Goal: Task Accomplishment & Management: Complete application form

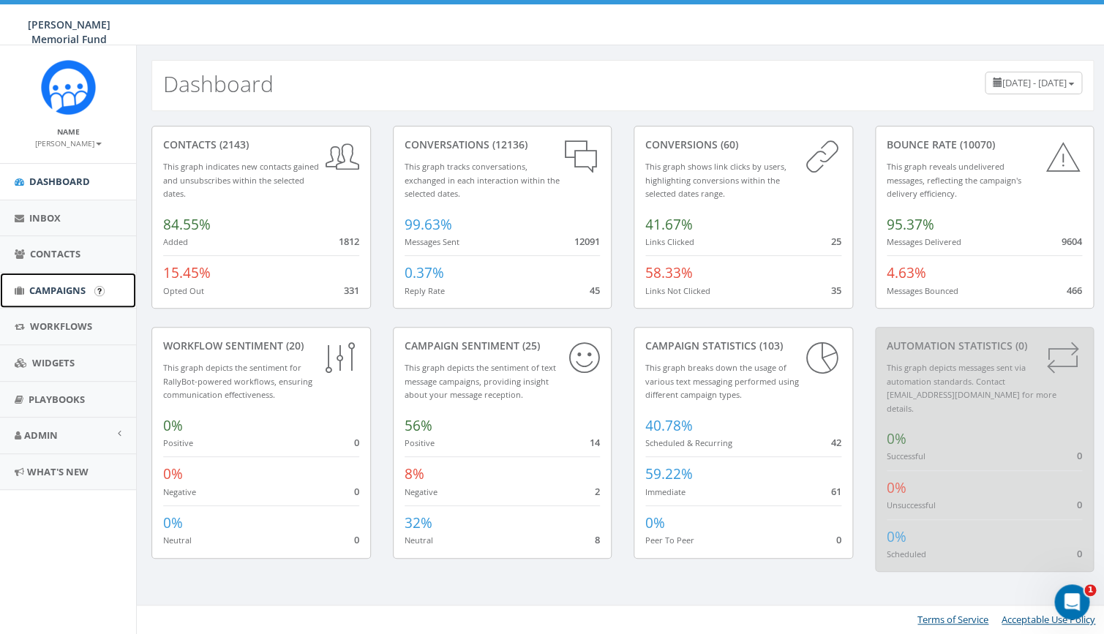
click at [46, 285] on span "Campaigns" at bounding box center [57, 290] width 56 height 13
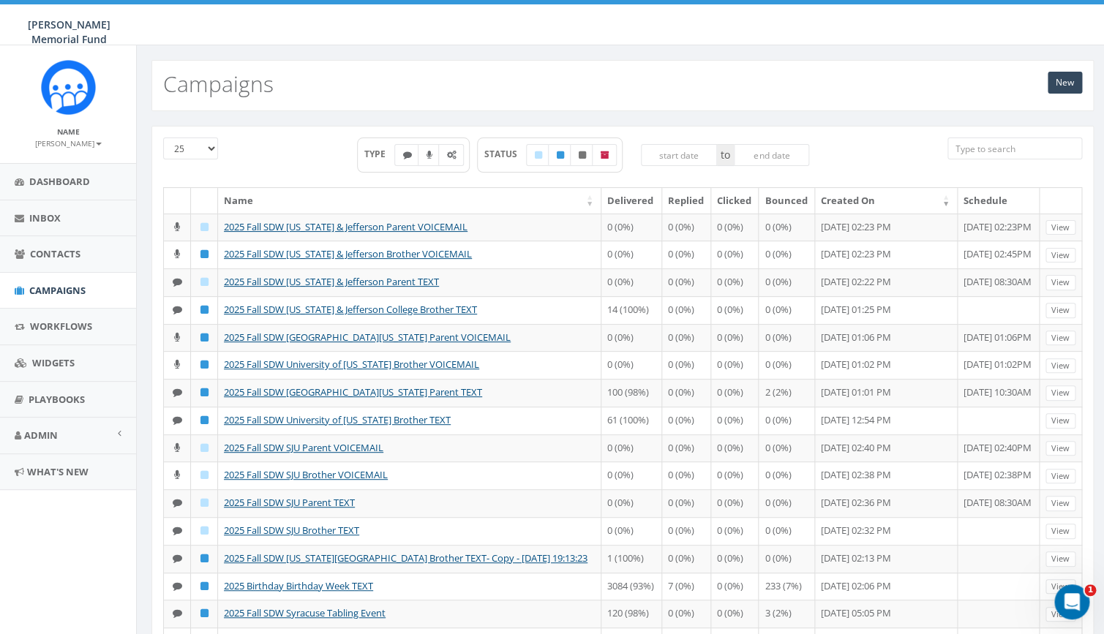
click at [991, 142] on input "search" at bounding box center [1014, 149] width 135 height 22
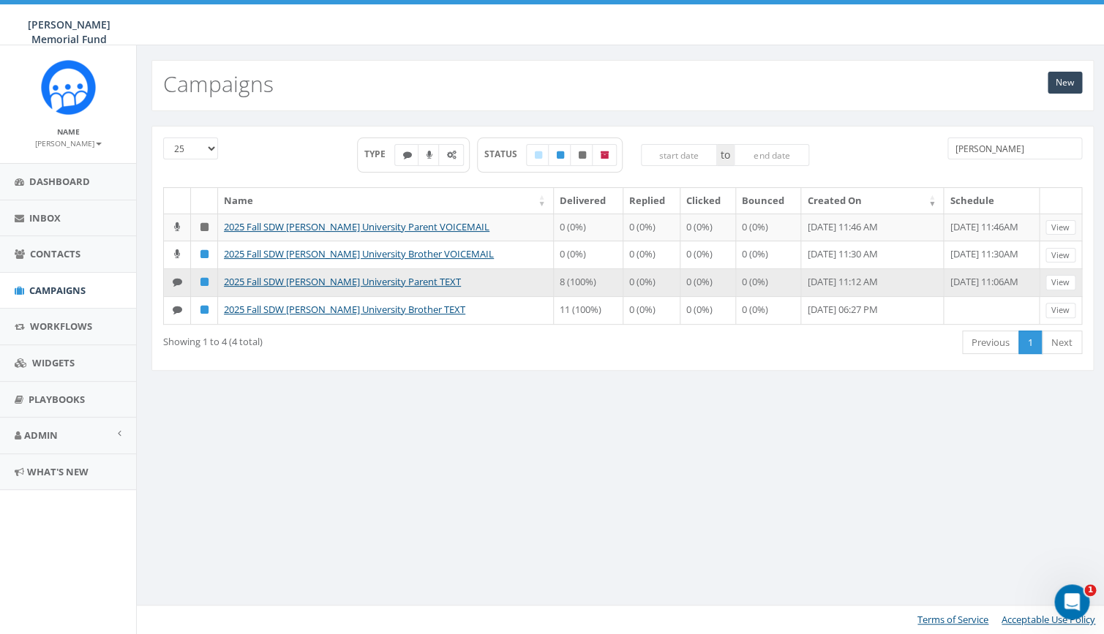
type input "[PERSON_NAME]"
drag, startPoint x: 430, startPoint y: 279, endPoint x: 276, endPoint y: 281, distance: 154.4
click at [276, 281] on td "2025 Fall SDW [PERSON_NAME] University Parent TEXT" at bounding box center [386, 282] width 336 height 28
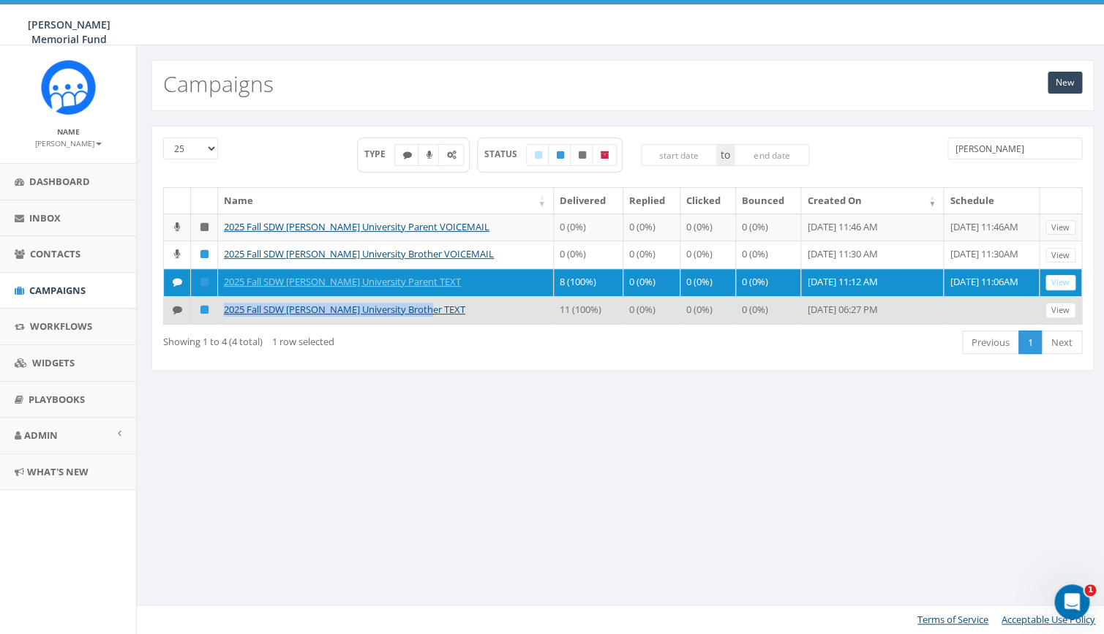
drag, startPoint x: 432, startPoint y: 311, endPoint x: 218, endPoint y: 306, distance: 214.4
click at [218, 306] on tr "2025 Fall SDW Butler University Brother TEXT 11 (100%) 0 (0%) 0 (0%) 0 (0%) Aug…" at bounding box center [623, 310] width 918 height 28
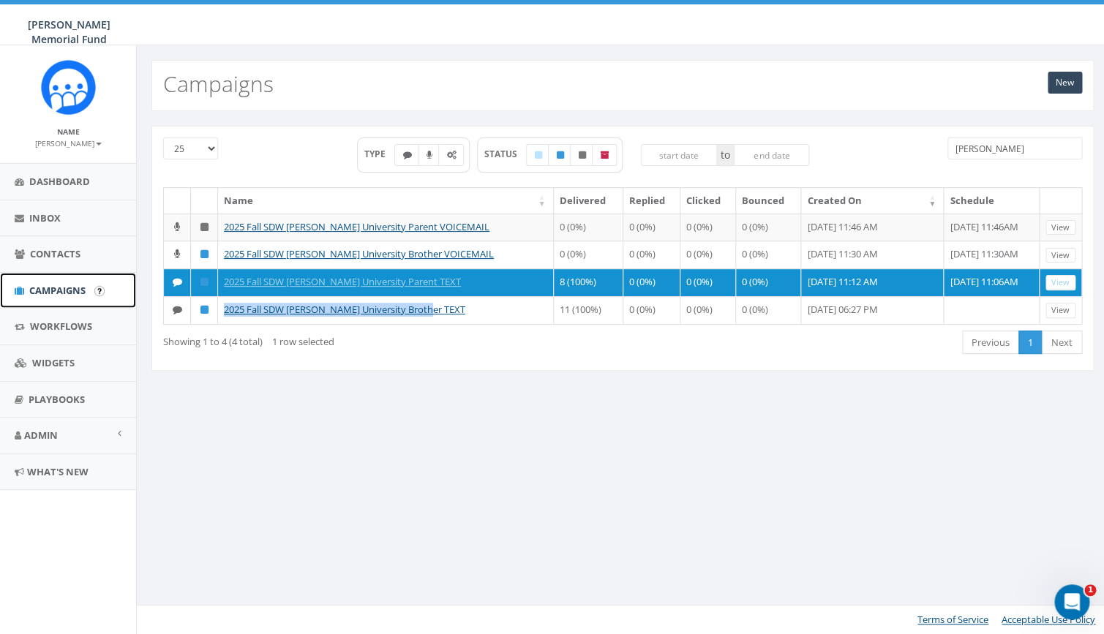
click at [60, 291] on span "Campaigns" at bounding box center [57, 290] width 56 height 13
drag, startPoint x: 996, startPoint y: 150, endPoint x: 928, endPoint y: 148, distance: 68.0
click at [947, 151] on input "butler" at bounding box center [1014, 149] width 135 height 22
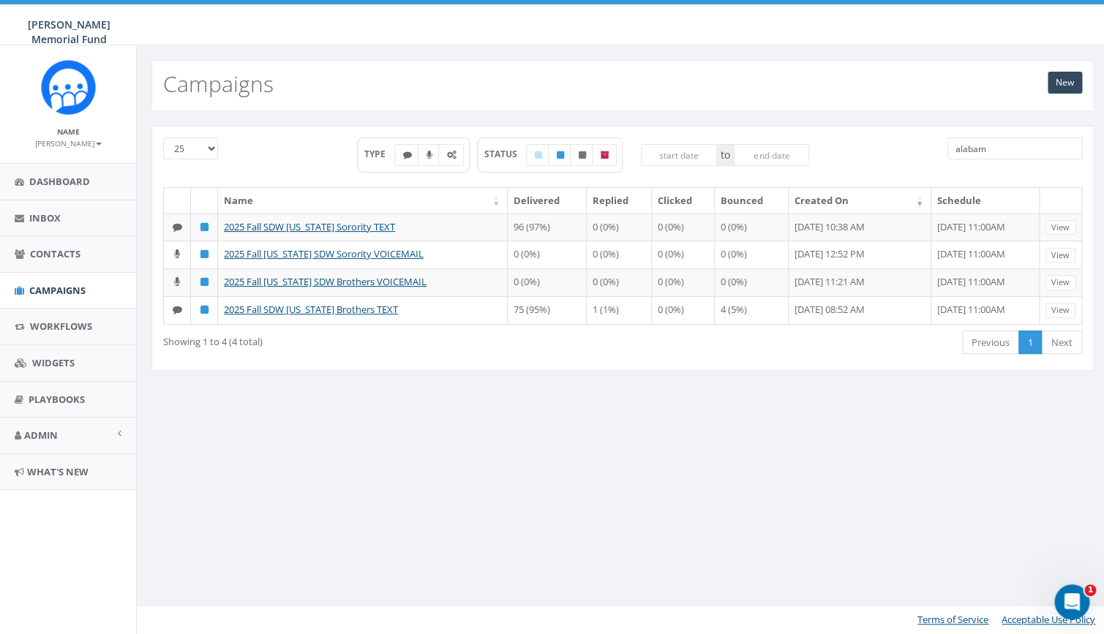
type input "alabama"
drag, startPoint x: 996, startPoint y: 149, endPoint x: 903, endPoint y: 144, distance: 93.8
click at [947, 149] on input "alabama" at bounding box center [1014, 149] width 135 height 22
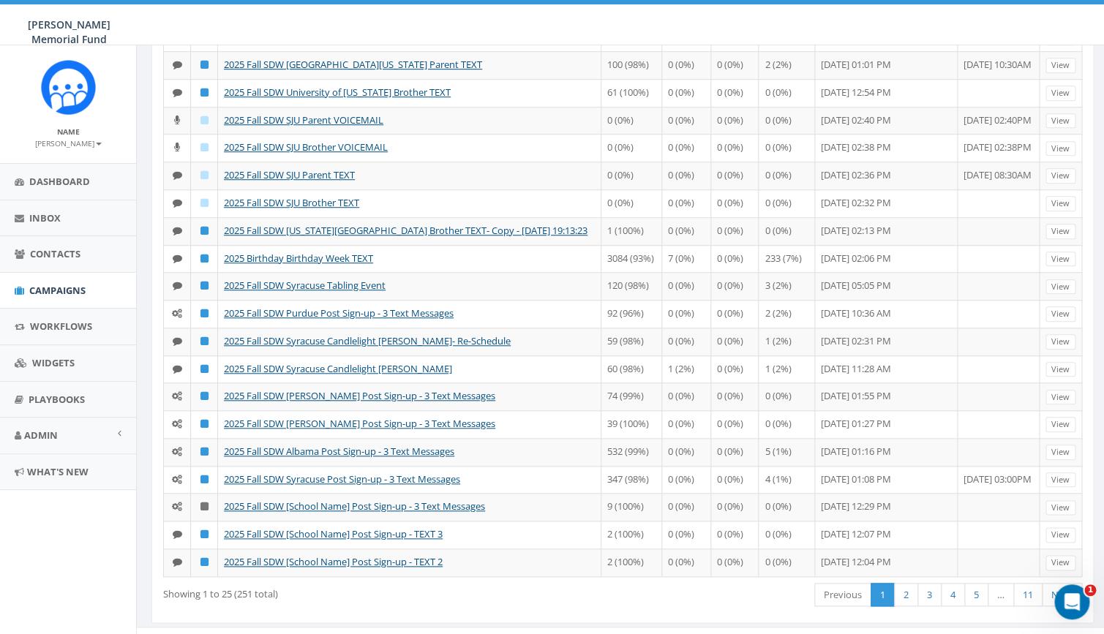
scroll to position [338, 0]
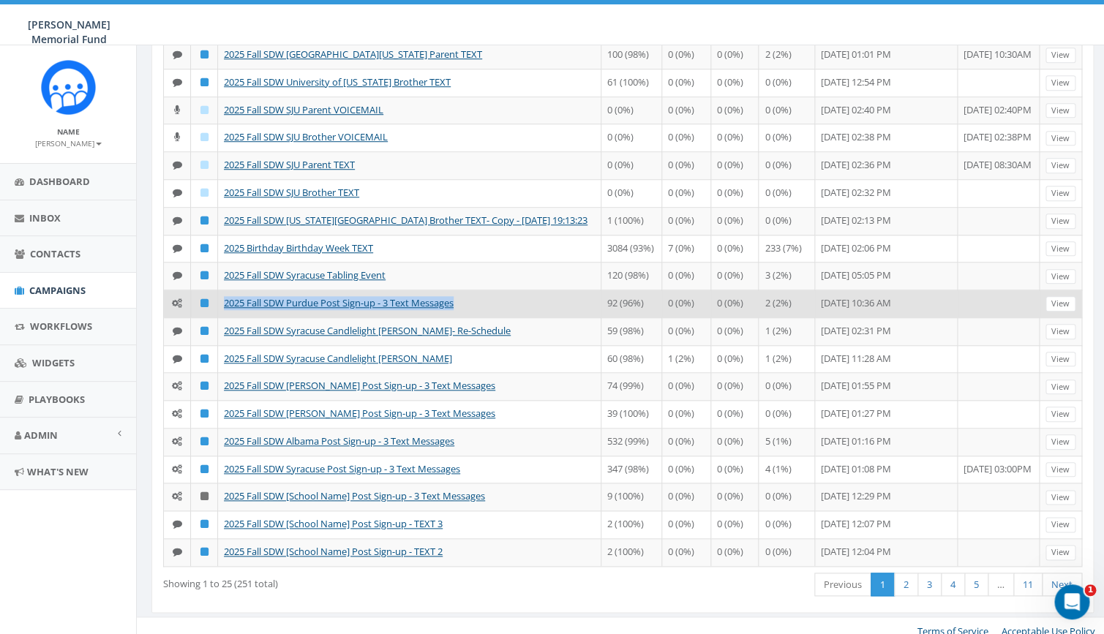
drag, startPoint x: 472, startPoint y: 486, endPoint x: 222, endPoint y: 484, distance: 249.4
click at [222, 317] on td "2025 Fall SDW Purdue Post Sign-up - 3 Text Messages" at bounding box center [409, 304] width 383 height 28
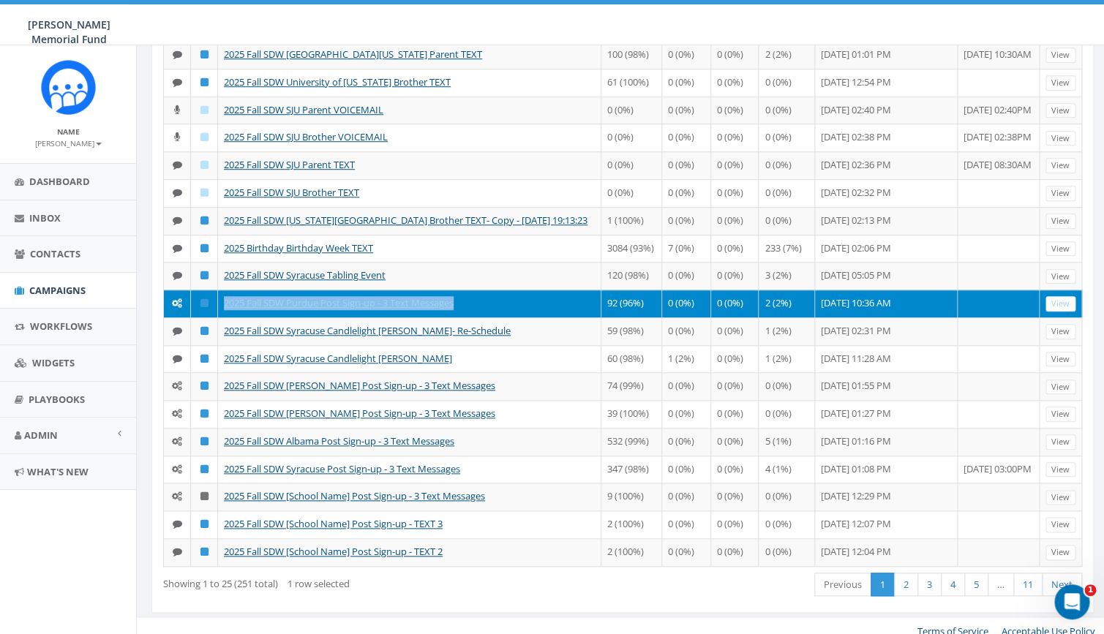
copy link "2025 Fall SDW Purdue Post Sign-up - 3 Text Messages"
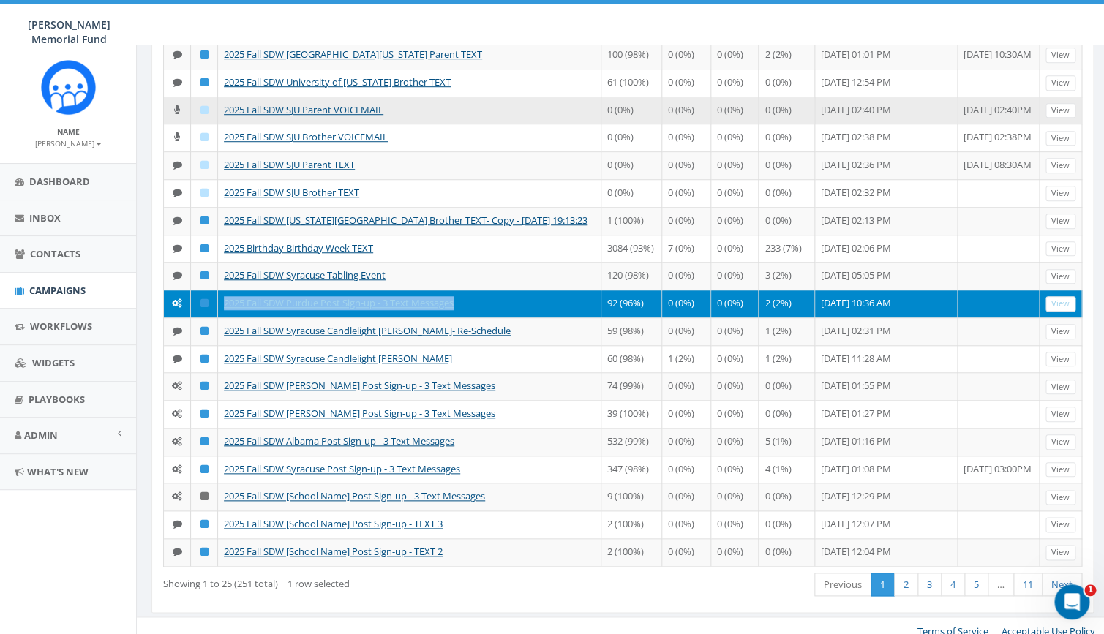
scroll to position [0, 0]
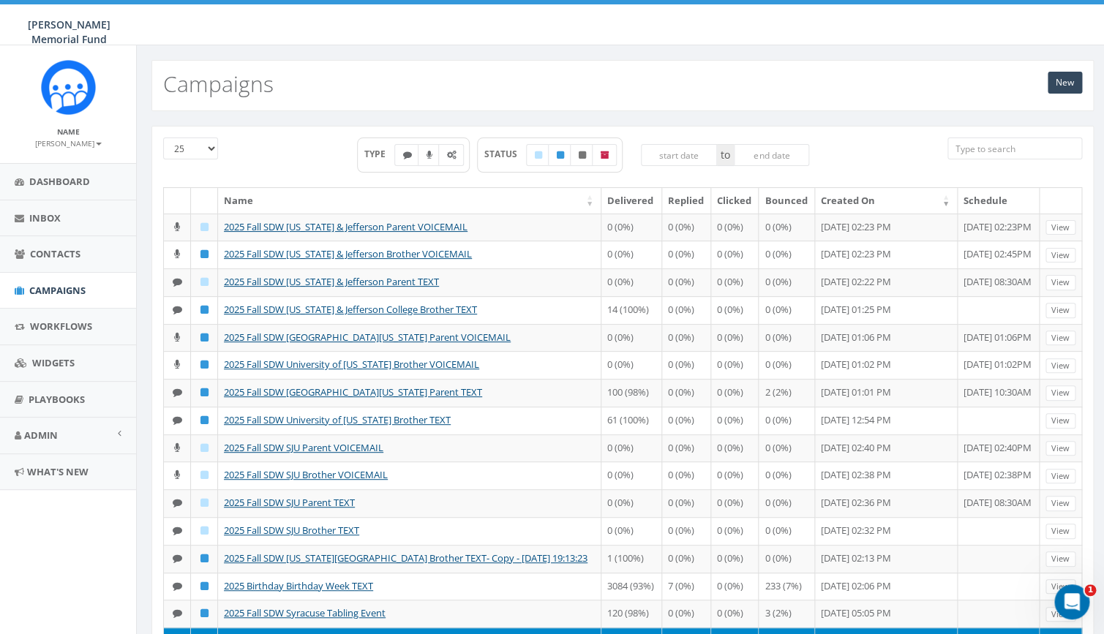
click at [984, 154] on input "search" at bounding box center [1014, 149] width 135 height 22
type input "butler"
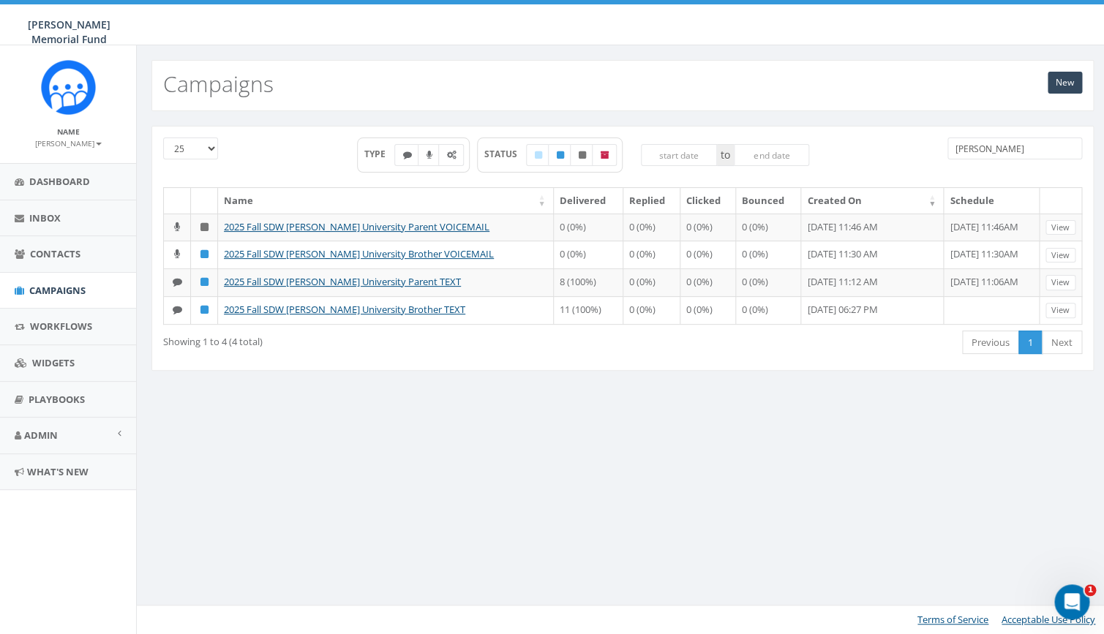
drag, startPoint x: 941, startPoint y: 151, endPoint x: 889, endPoint y: 144, distance: 51.7
click at [947, 152] on input "butler" at bounding box center [1014, 149] width 135 height 22
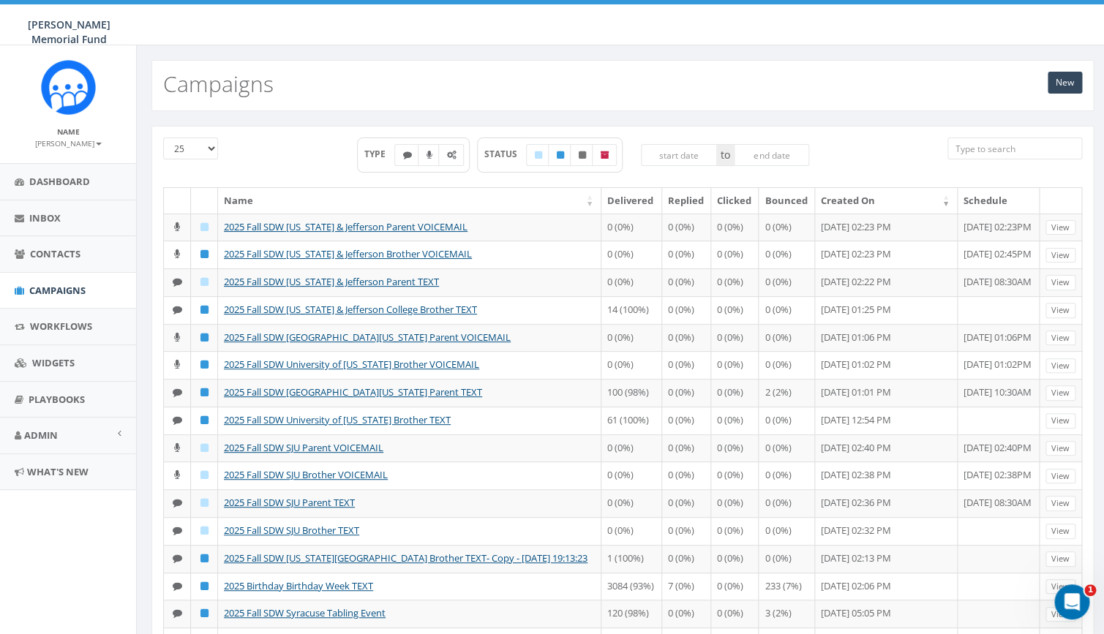
paste input "2025 Fall SDW Purdue Post Sign-up - 3 Text Messages"
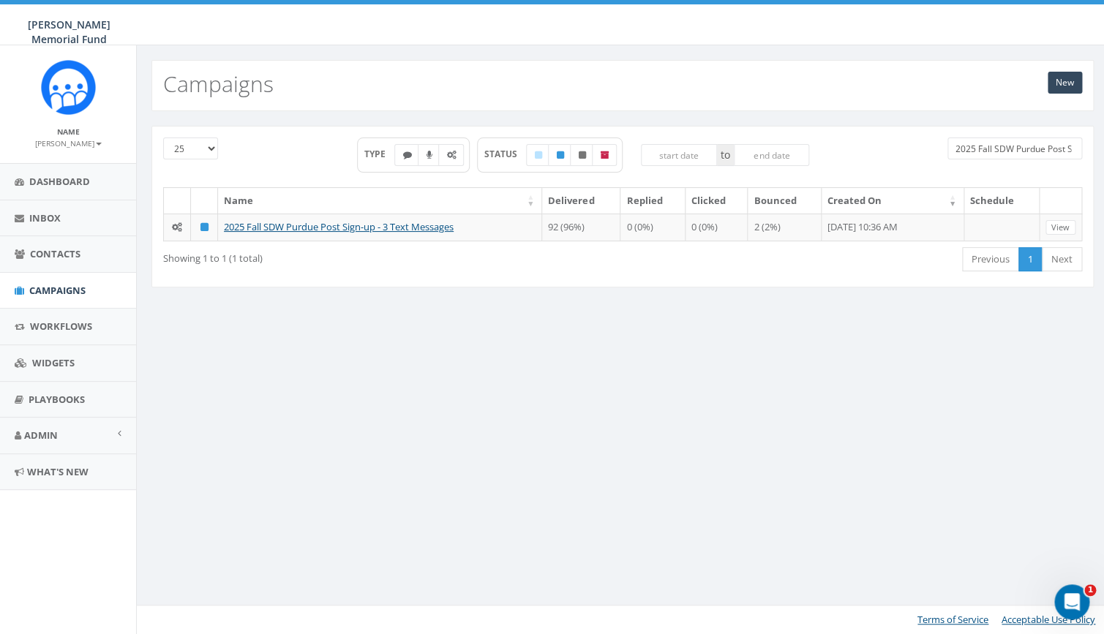
drag, startPoint x: 1005, startPoint y: 149, endPoint x: 885, endPoint y: 142, distance: 120.2
click at [947, 142] on input "2025 Fall SDW Purdue Post Sign-up - 3 Text Messages" at bounding box center [1014, 149] width 135 height 22
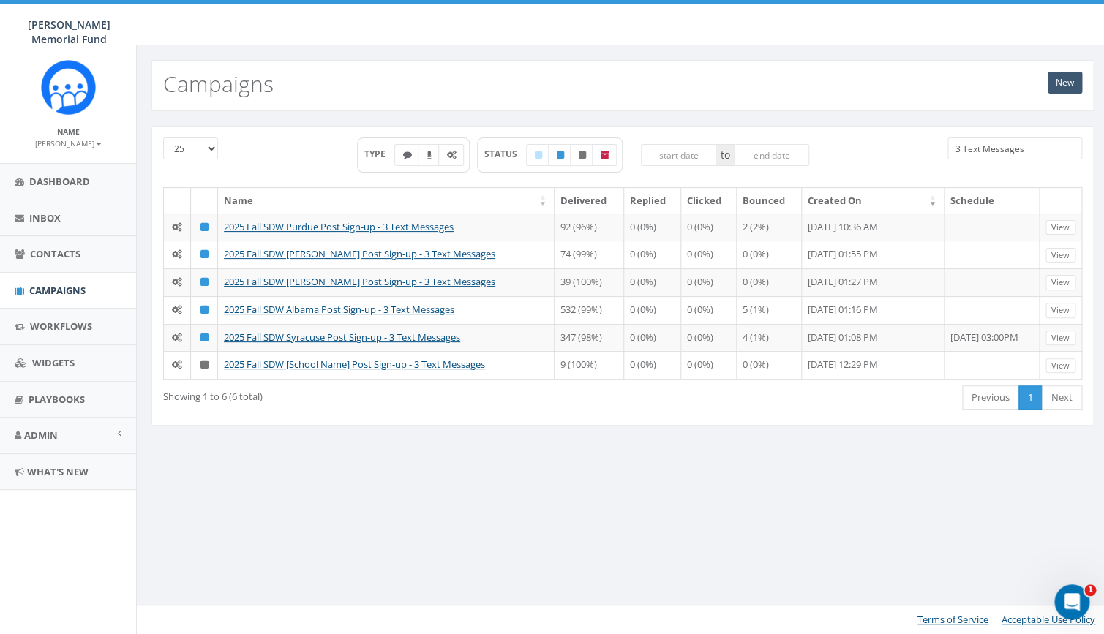
type input "3 Text Messages"
click at [1060, 82] on link "New" at bounding box center [1064, 83] width 34 height 22
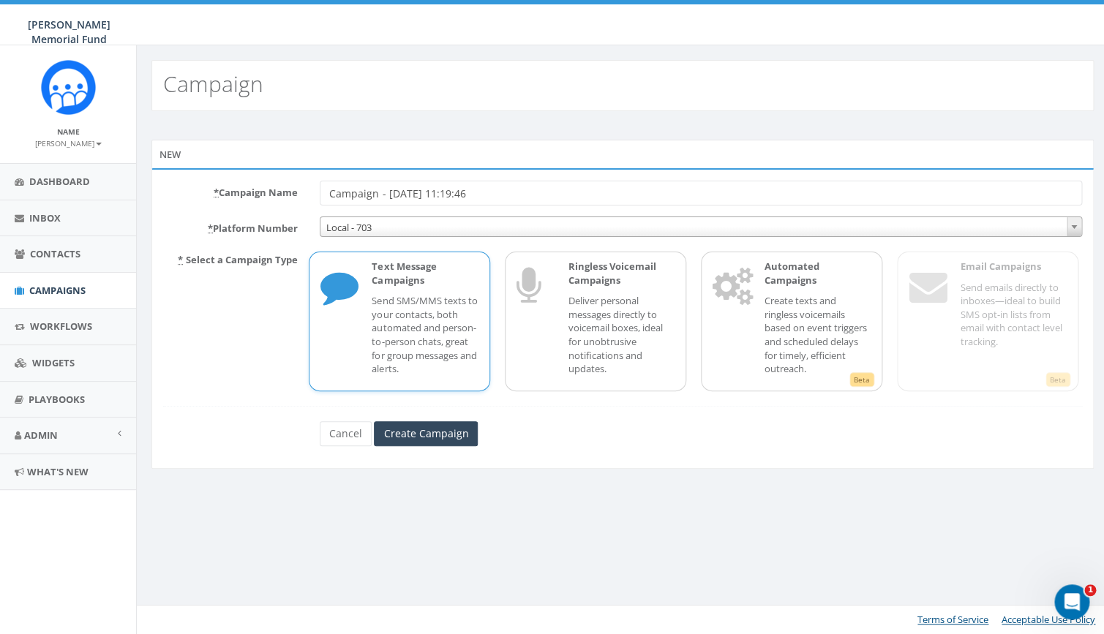
drag, startPoint x: 494, startPoint y: 195, endPoint x: 291, endPoint y: 192, distance: 203.4
click at [320, 193] on input "Campaign - 09/23/2025, 11:19:46" at bounding box center [701, 193] width 762 height 25
click at [421, 195] on input "2025 Fall SDW Purdue Post Sign-up - 3 Text Messages" at bounding box center [701, 193] width 762 height 25
type input "2025 Fall SDW Butler Post Sign-up - 3 Text Messages"
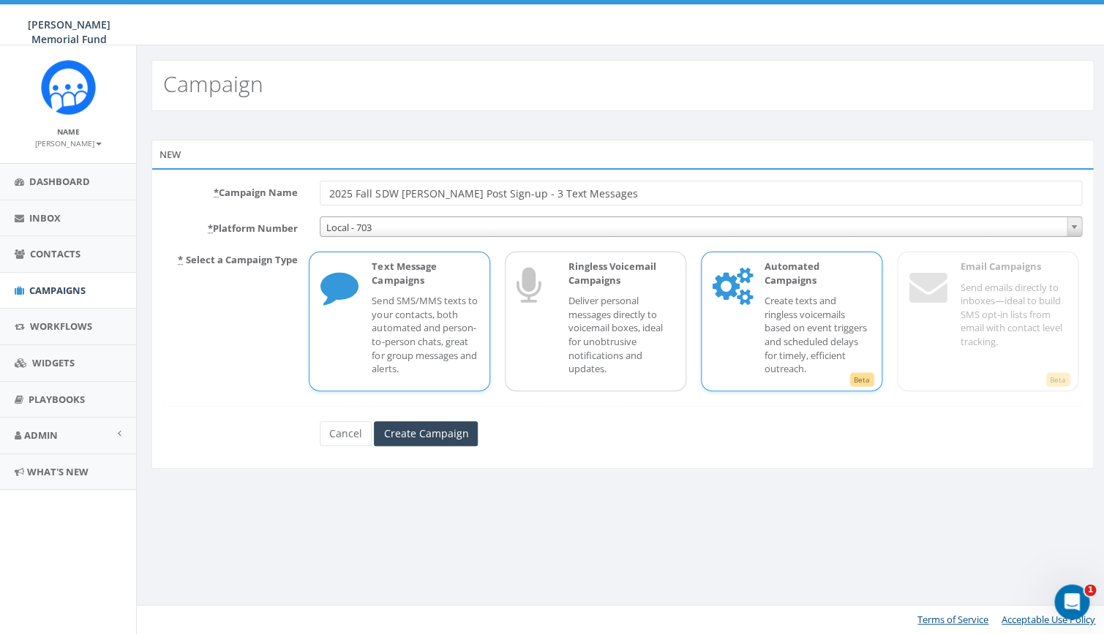
click at [783, 287] on div "Automated Campaigns Create texts and ringless voicemails based on event trigger…" at bounding box center [809, 322] width 121 height 124
click at [417, 437] on input "Create Campaign" at bounding box center [426, 433] width 104 height 25
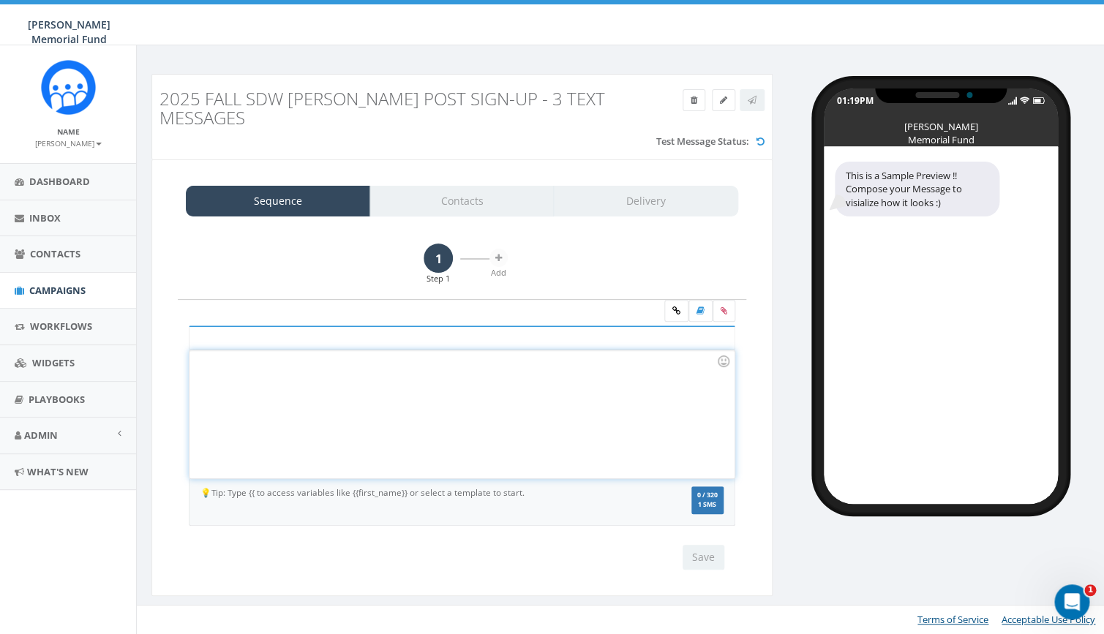
click at [265, 399] on div at bounding box center [461, 414] width 544 height 128
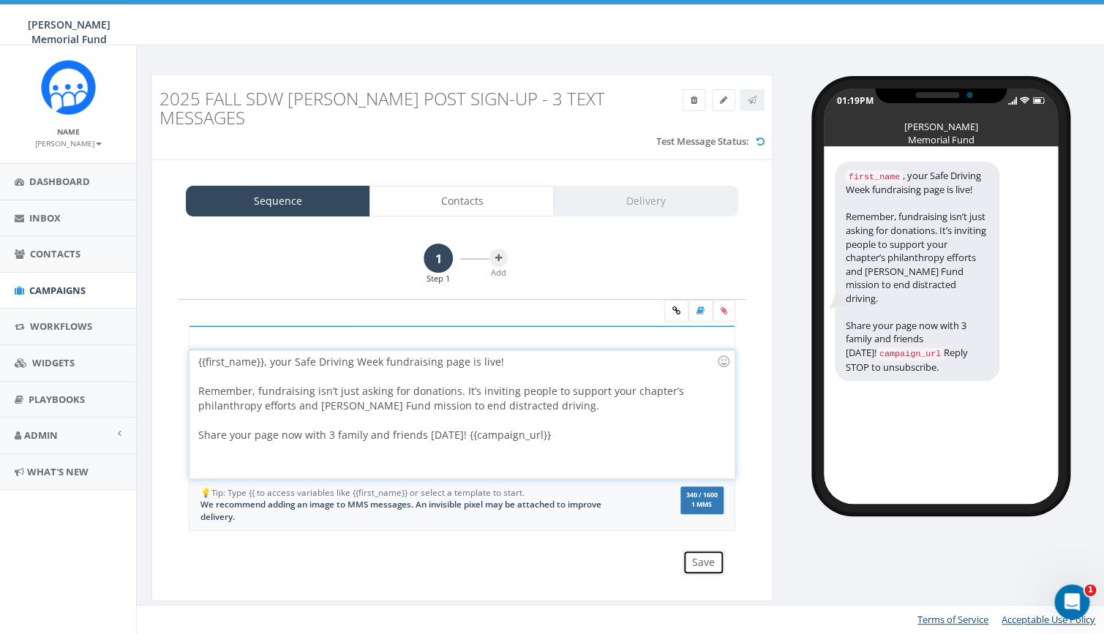
click at [707, 563] on button "Save" at bounding box center [703, 562] width 42 height 25
click at [498, 263] on button at bounding box center [498, 258] width 18 height 18
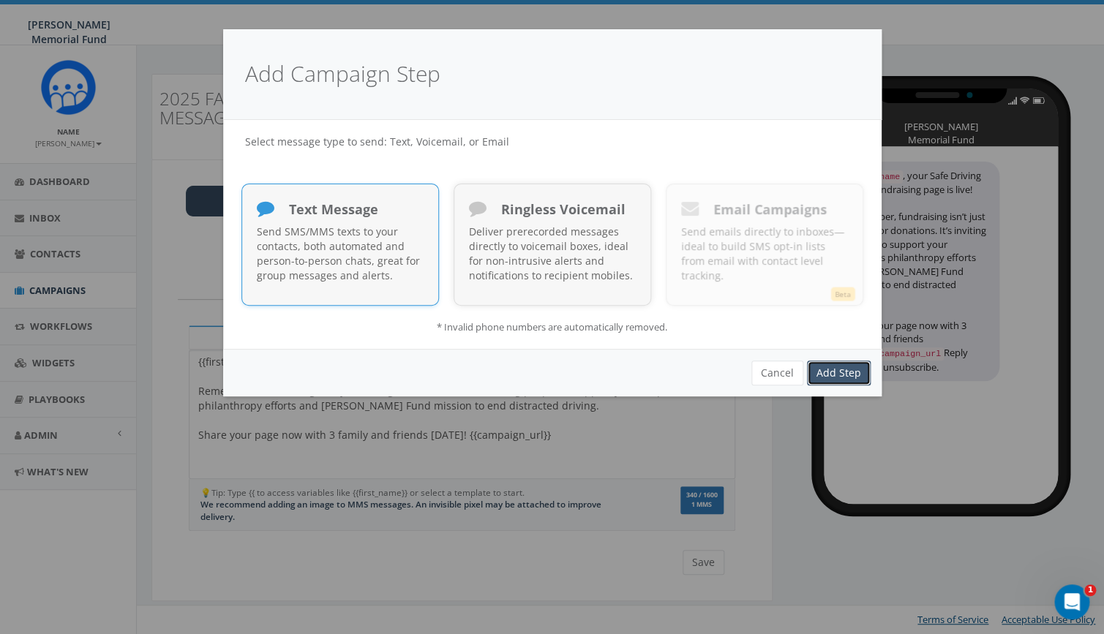
click at [846, 374] on link "Add Step" at bounding box center [839, 373] width 64 height 25
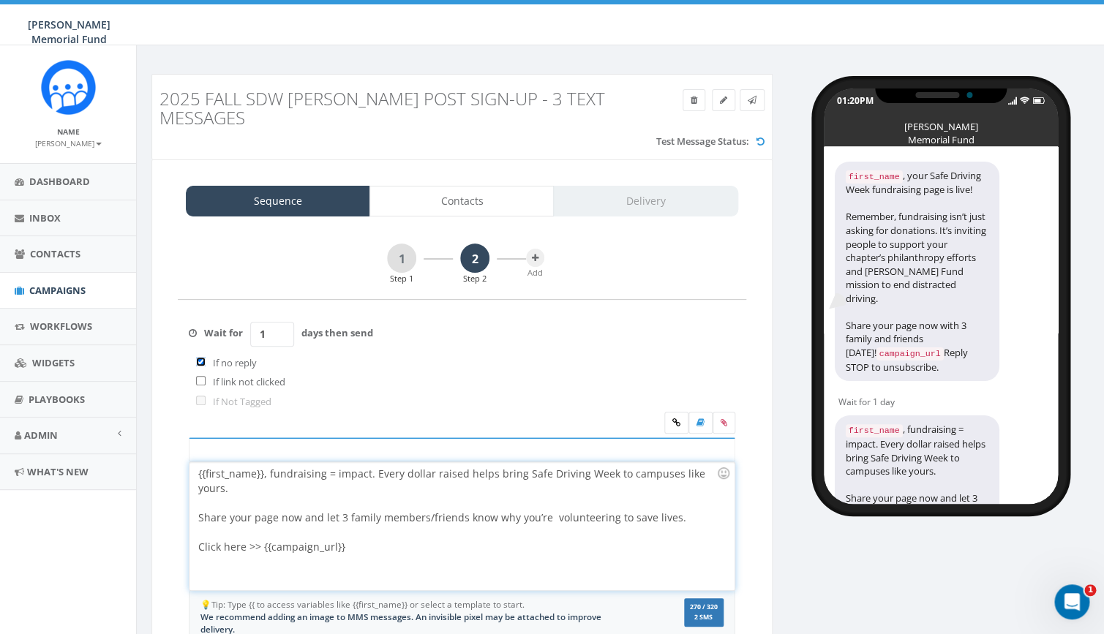
click at [200, 364] on input "checkbox" at bounding box center [201, 362] width 10 height 10
checkbox input "false"
drag, startPoint x: 269, startPoint y: 338, endPoint x: 249, endPoint y: 336, distance: 20.5
click at [250, 338] on input "1" at bounding box center [272, 334] width 44 height 25
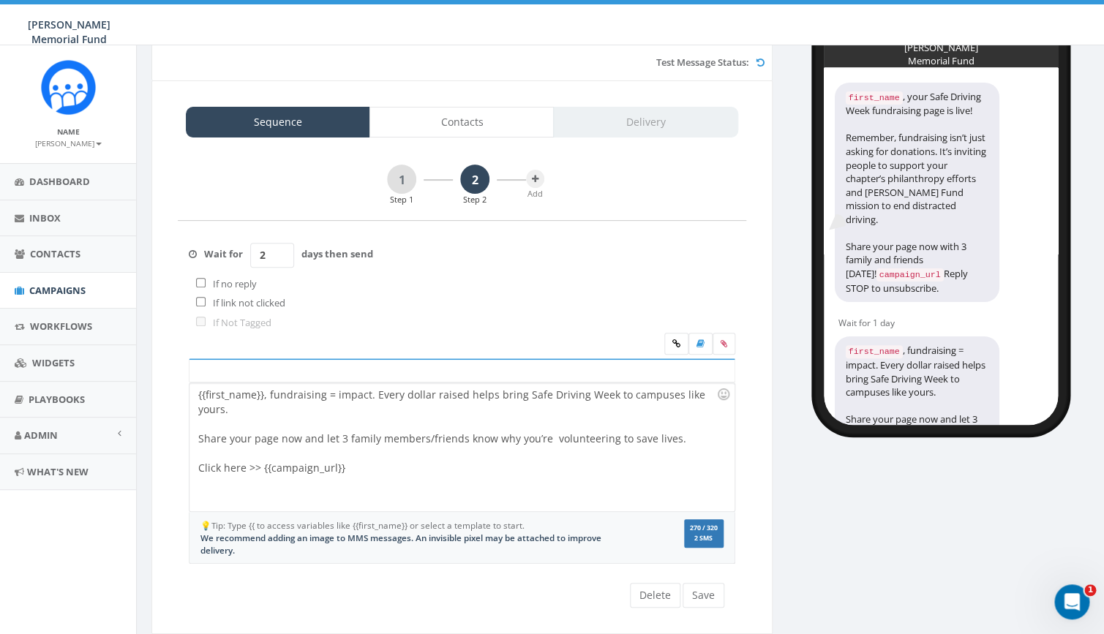
scroll to position [112, 0]
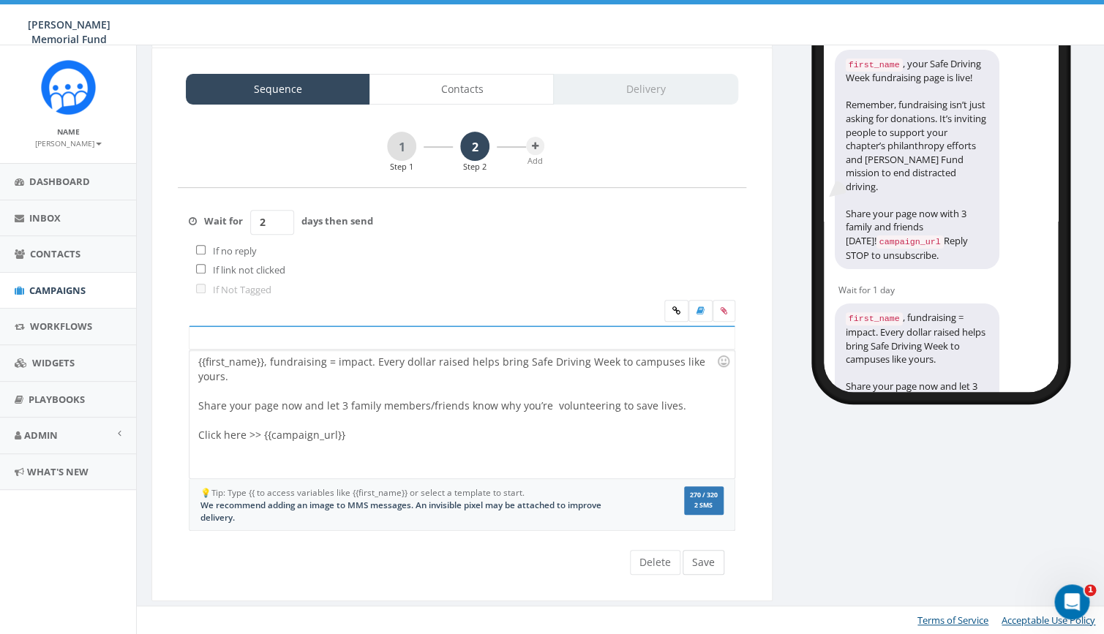
type input "2"
click at [701, 566] on button "Save" at bounding box center [703, 562] width 42 height 25
click at [535, 146] on icon at bounding box center [535, 146] width 7 height 9
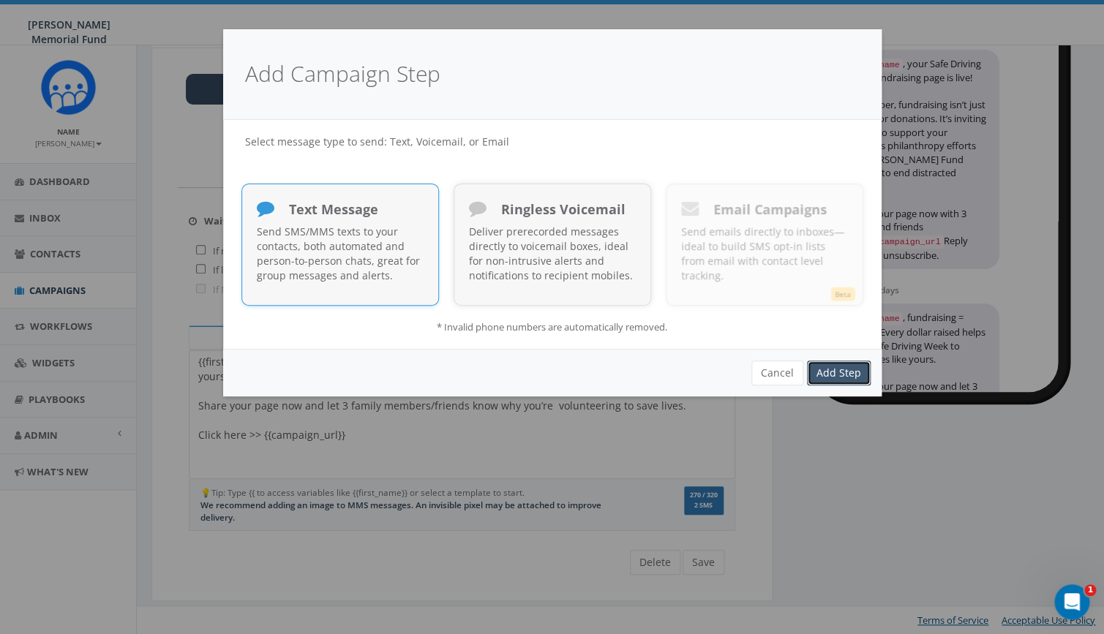
click at [830, 373] on link "Add Step" at bounding box center [839, 373] width 64 height 25
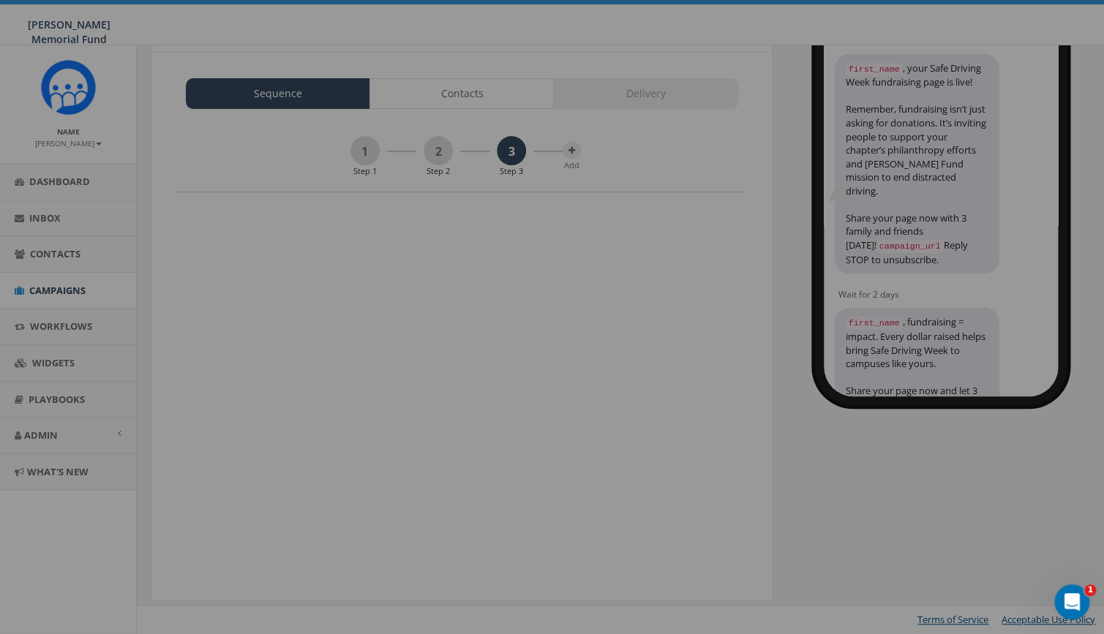
scroll to position [0, 0]
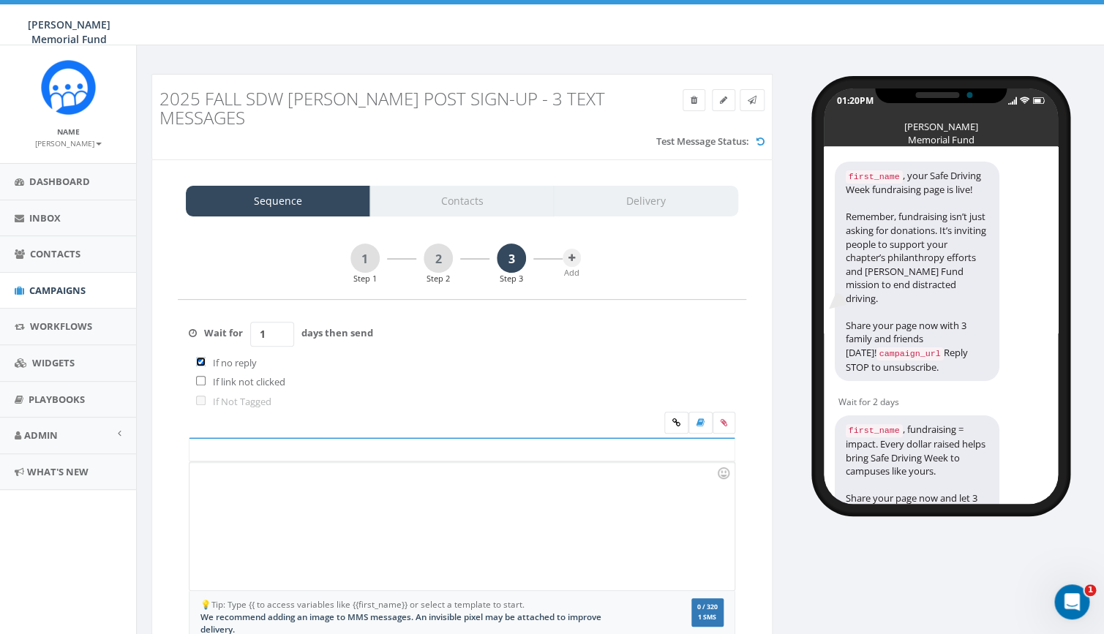
click at [198, 364] on input "checkbox" at bounding box center [201, 362] width 10 height 10
checkbox input "false"
drag, startPoint x: 268, startPoint y: 340, endPoint x: 255, endPoint y: 339, distance: 12.5
click at [255, 340] on input "1" at bounding box center [272, 334] width 44 height 25
type input "2"
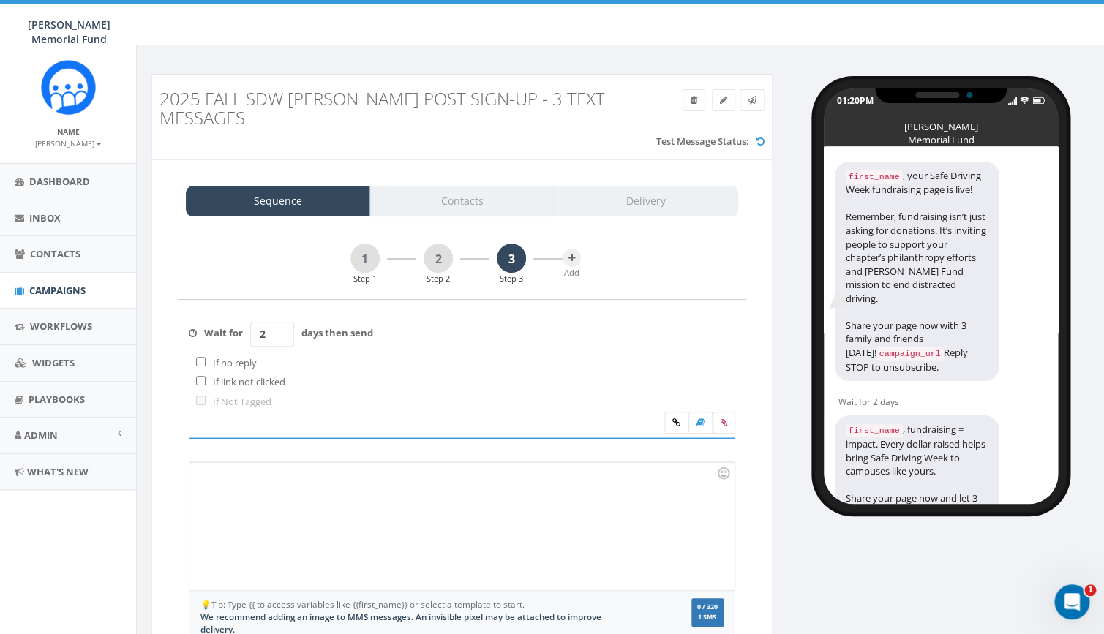
click at [263, 470] on div at bounding box center [461, 526] width 544 height 128
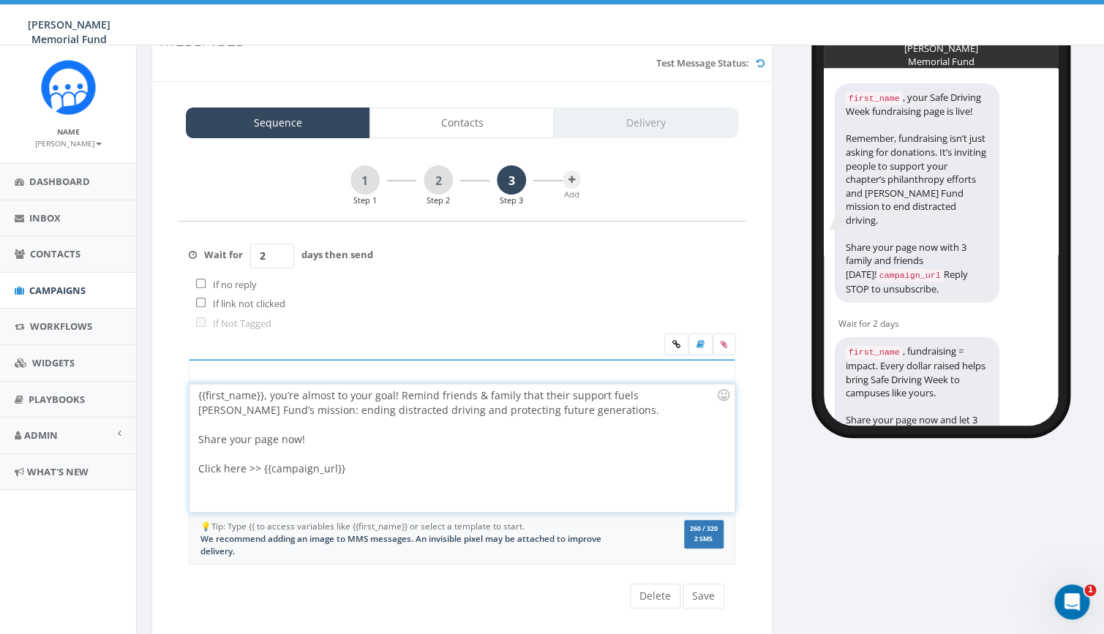
scroll to position [112, 0]
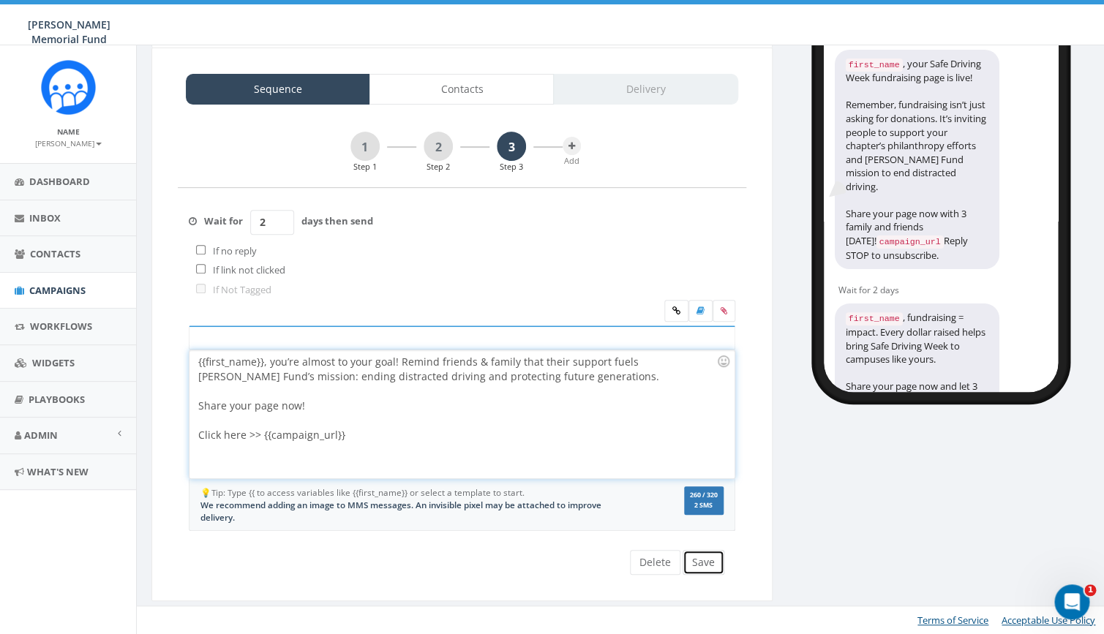
click at [714, 563] on button "Save" at bounding box center [703, 562] width 42 height 25
click at [369, 145] on link "1" at bounding box center [364, 146] width 29 height 29
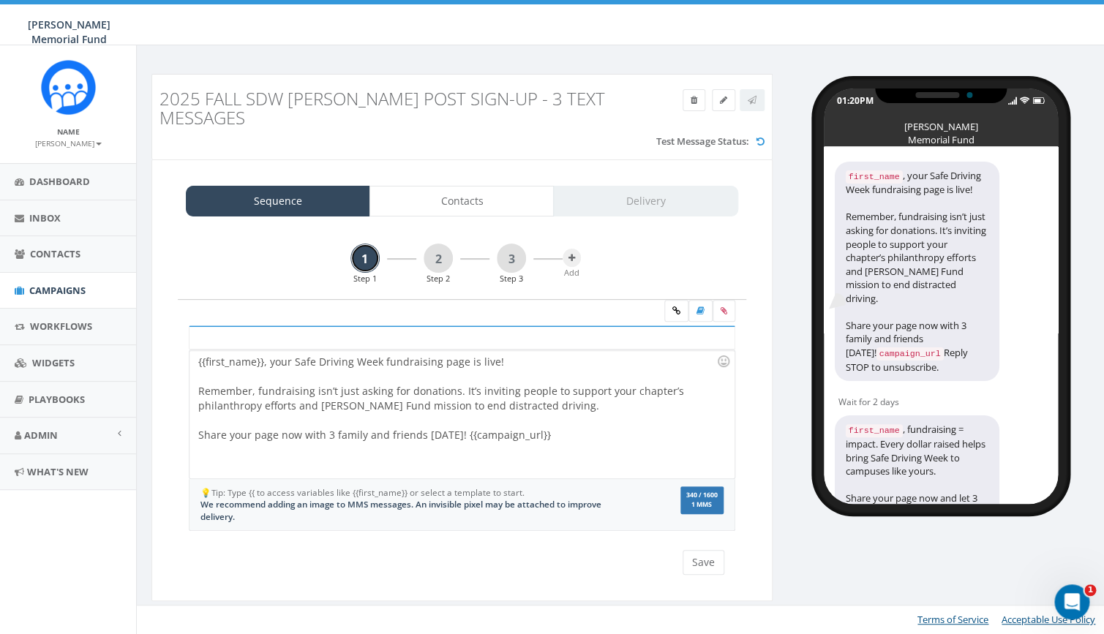
scroll to position [0, 0]
click at [723, 307] on icon at bounding box center [724, 310] width 7 height 9
click at [0, 0] on input "file" at bounding box center [0, 0] width 0 height 0
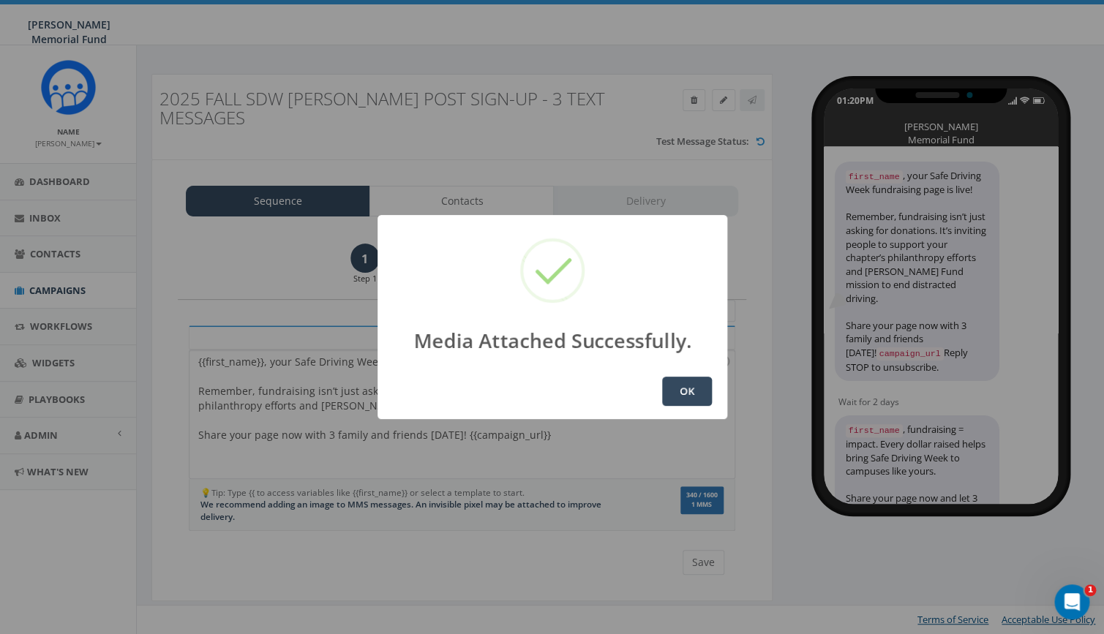
click at [682, 391] on button "OK" at bounding box center [687, 391] width 50 height 29
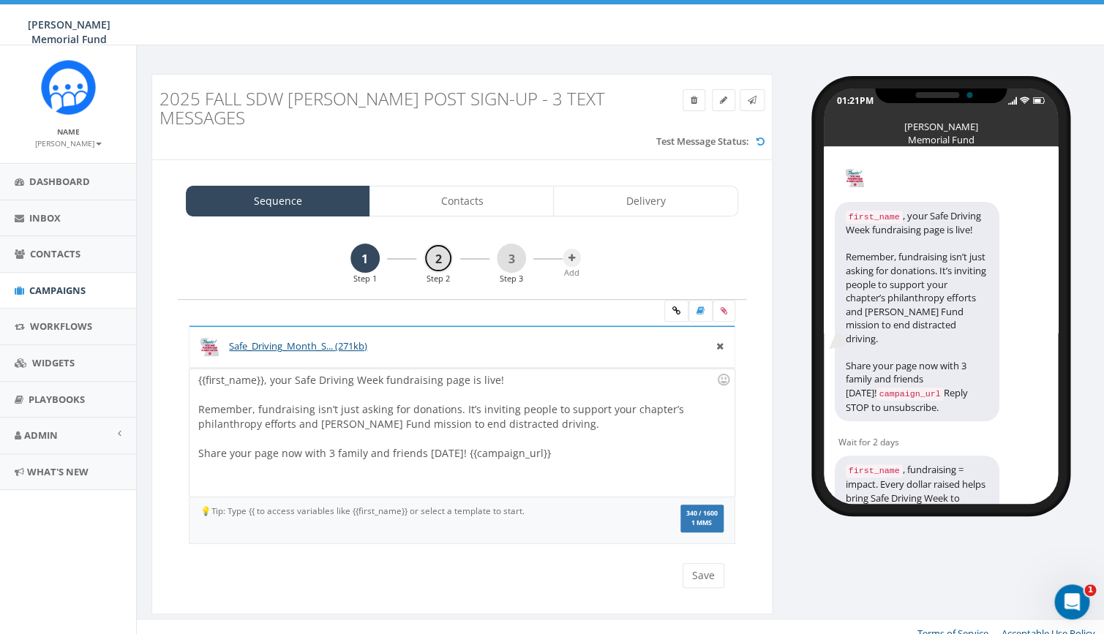
click at [435, 253] on link "2" at bounding box center [438, 258] width 29 height 29
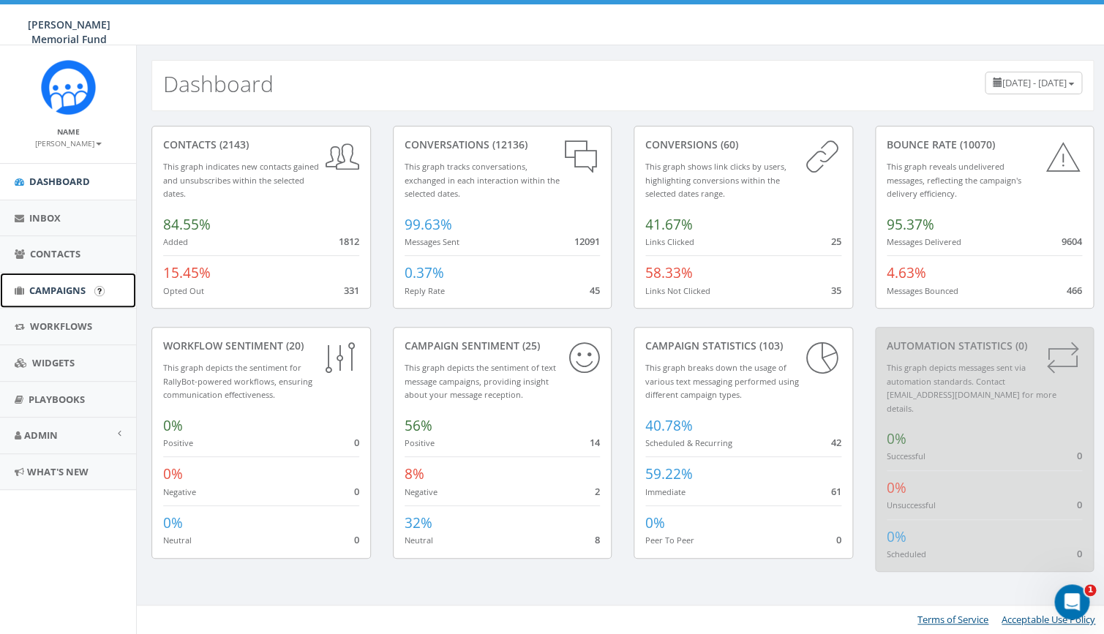
click at [75, 294] on span "Campaigns" at bounding box center [57, 290] width 56 height 13
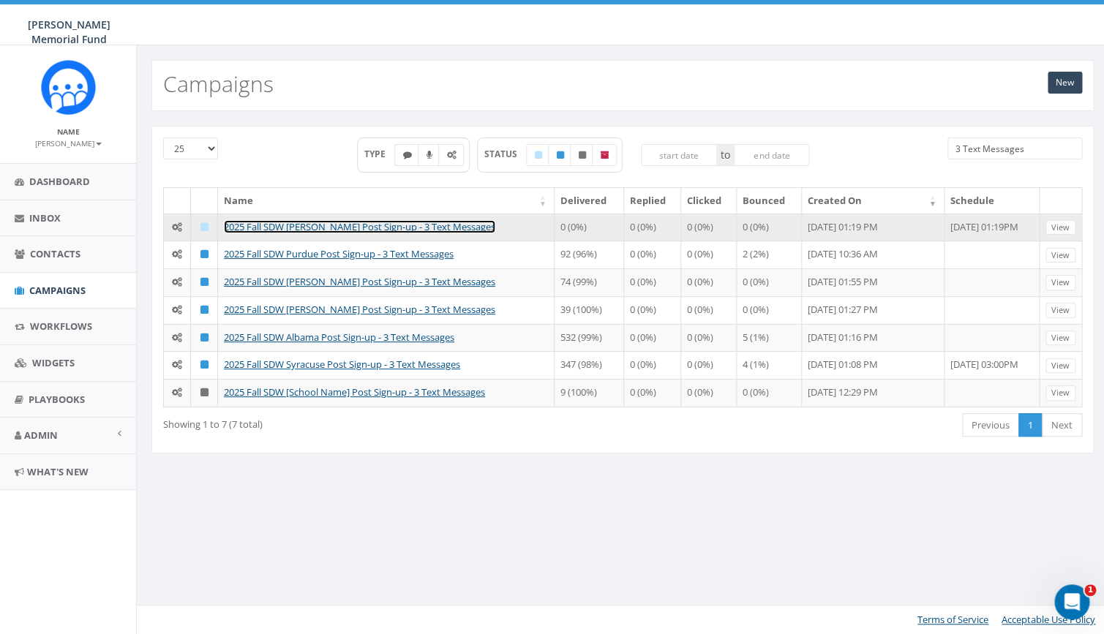
click at [432, 226] on link "2025 Fall SDW Butler Post Sign-up - 3 Text Messages" at bounding box center [359, 226] width 271 height 13
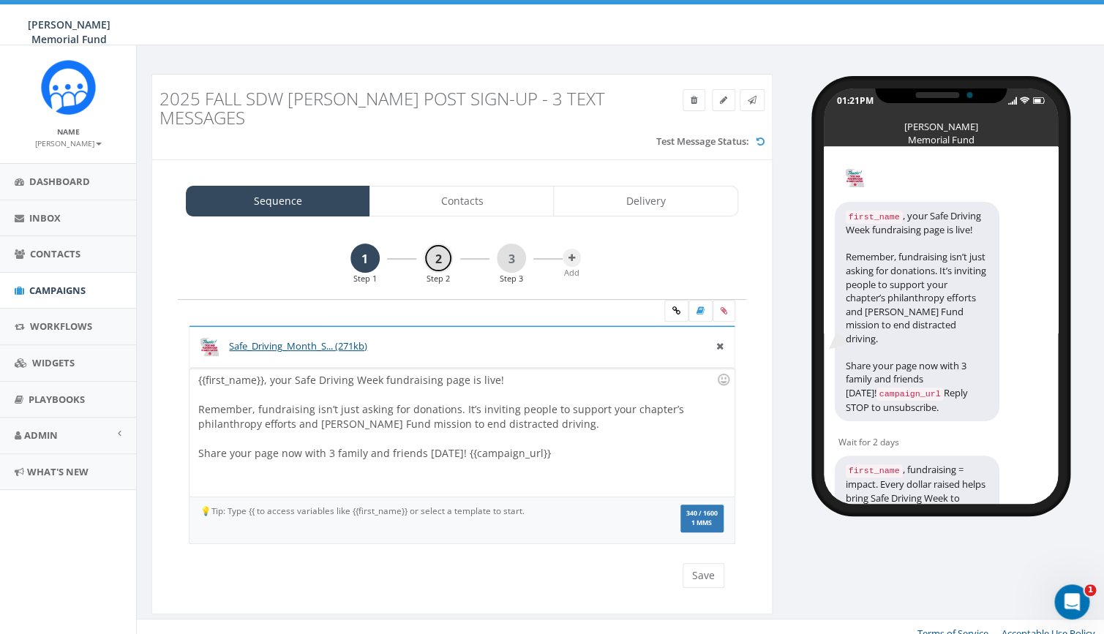
click at [435, 260] on link "2" at bounding box center [438, 258] width 29 height 29
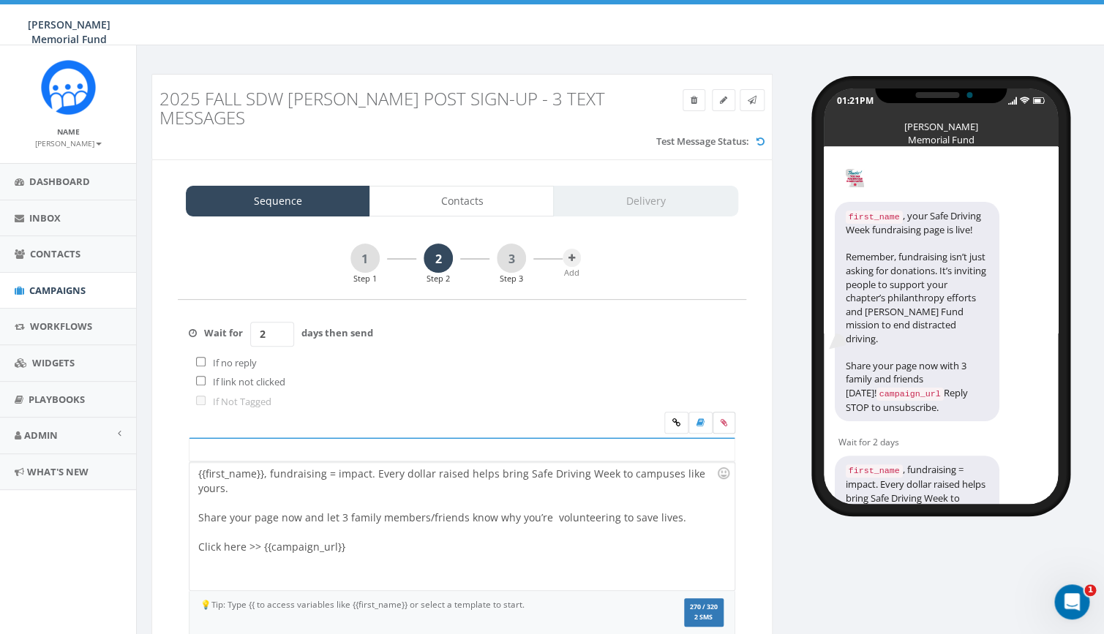
click at [721, 421] on icon at bounding box center [724, 422] width 7 height 9
click at [0, 0] on input "file" at bounding box center [0, 0] width 0 height 0
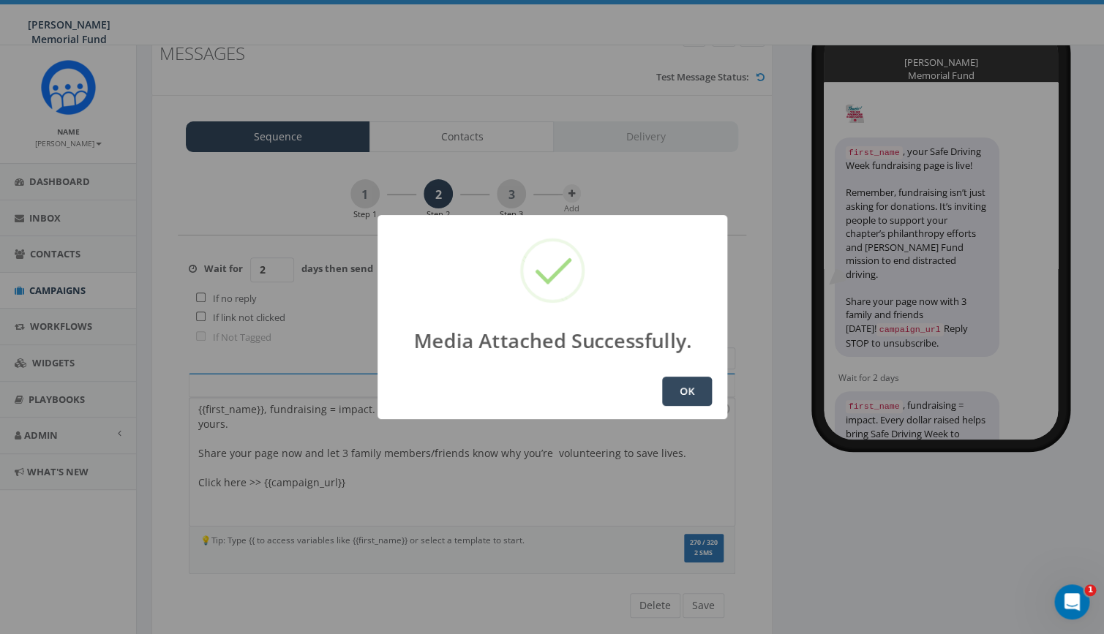
scroll to position [107, 0]
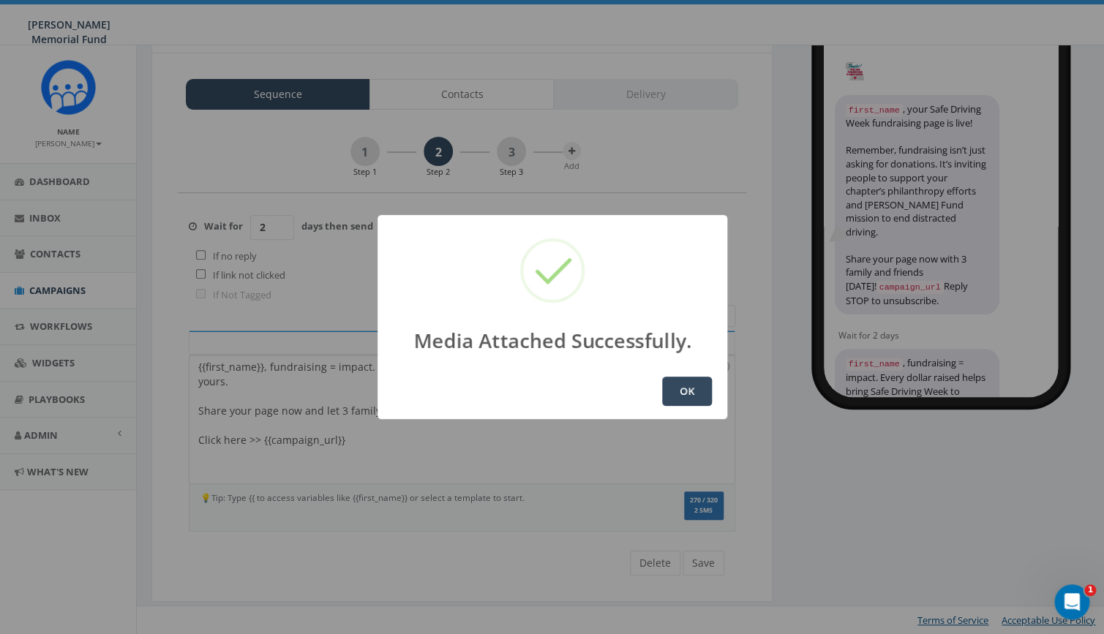
click at [694, 394] on button "OK" at bounding box center [687, 391] width 50 height 29
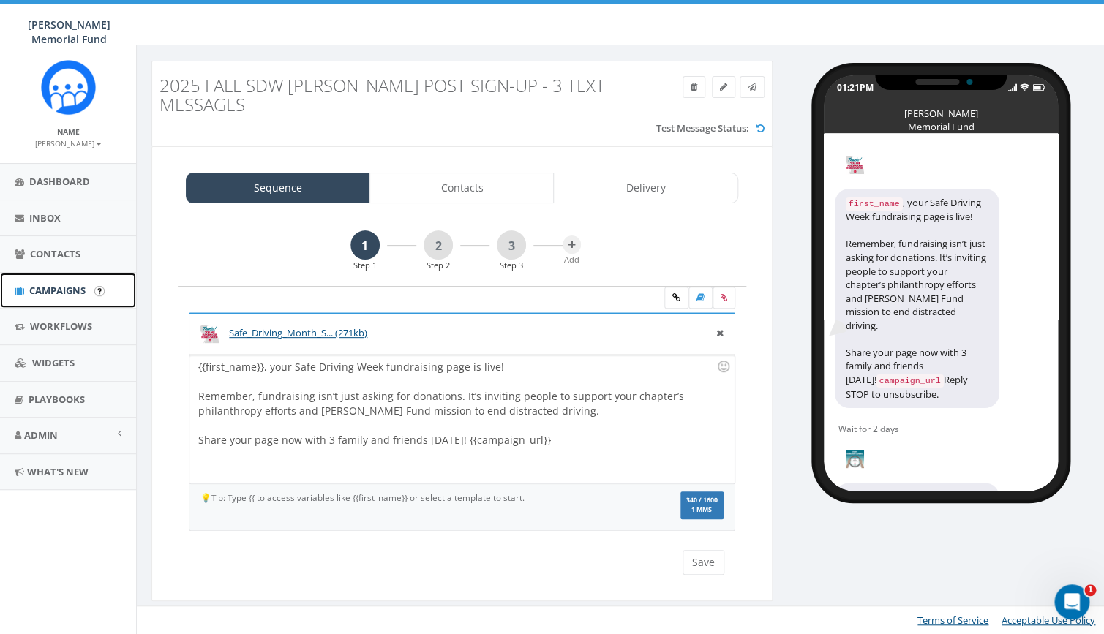
click at [71, 291] on span "Campaigns" at bounding box center [57, 290] width 56 height 13
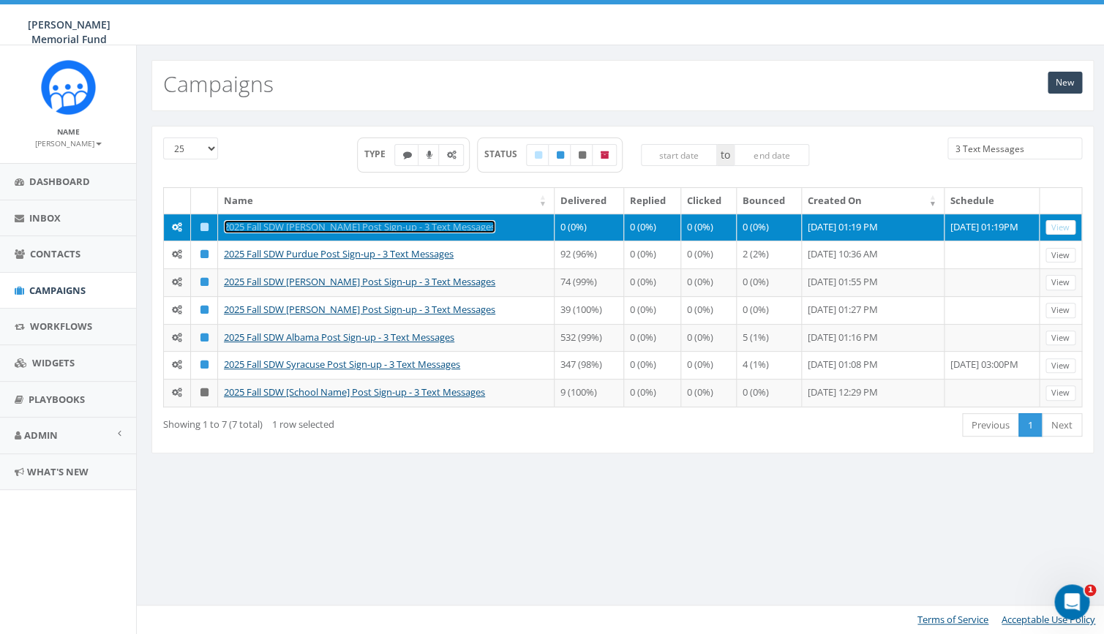
click at [361, 228] on link "2025 Fall SDW [PERSON_NAME] Post Sign-up - 3 Text Messages" at bounding box center [359, 226] width 271 height 13
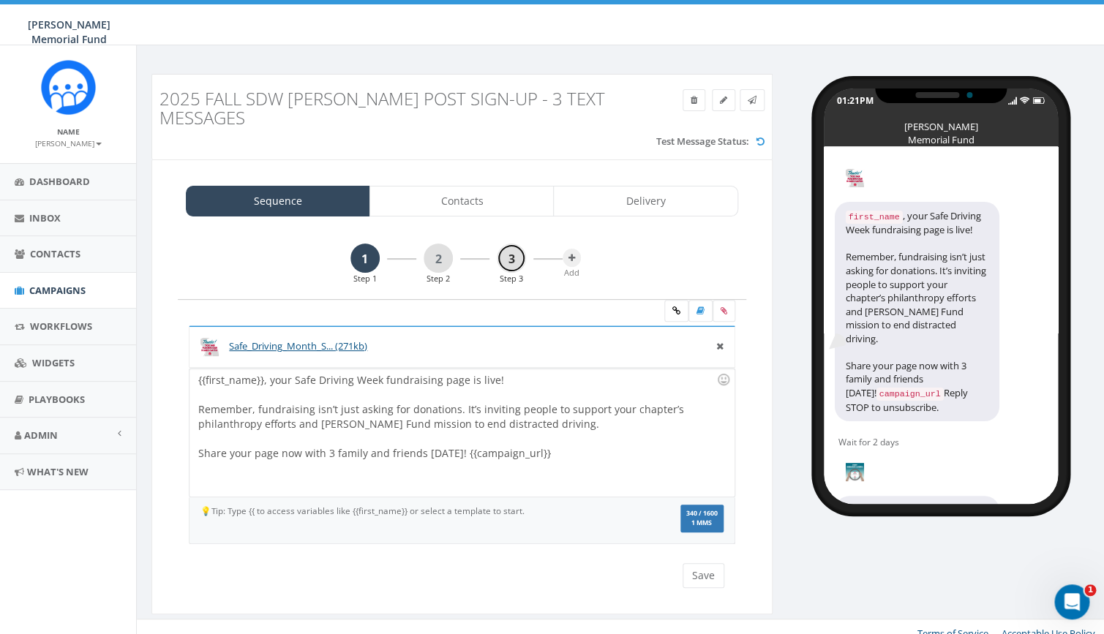
click at [511, 260] on link "3" at bounding box center [511, 258] width 29 height 29
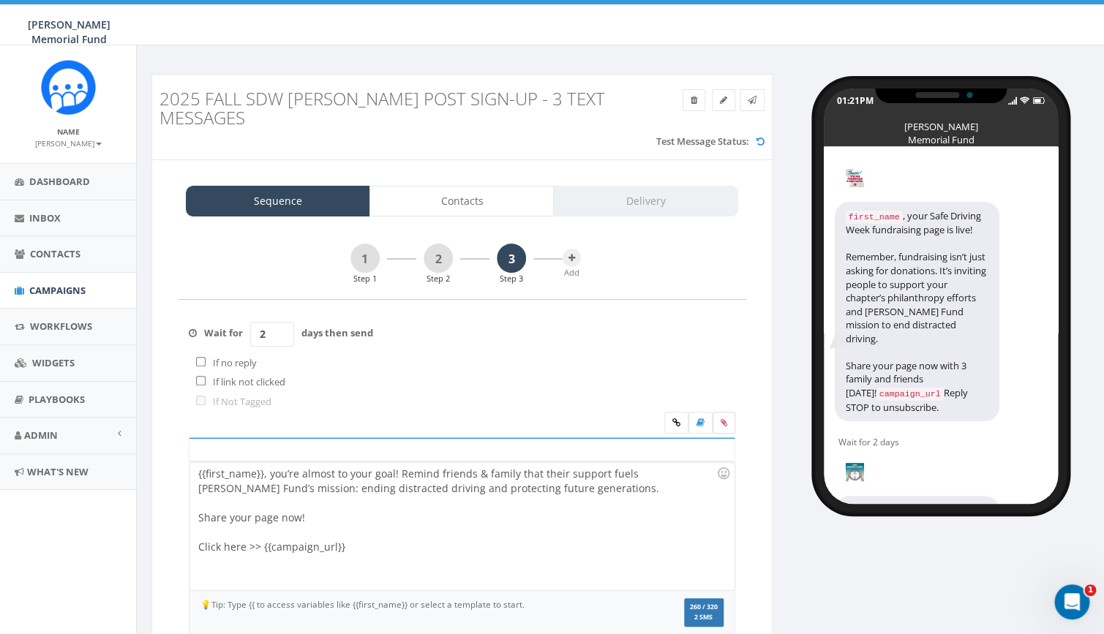
click at [722, 426] on icon at bounding box center [724, 422] width 7 height 9
click at [0, 0] on input "file" at bounding box center [0, 0] width 0 height 0
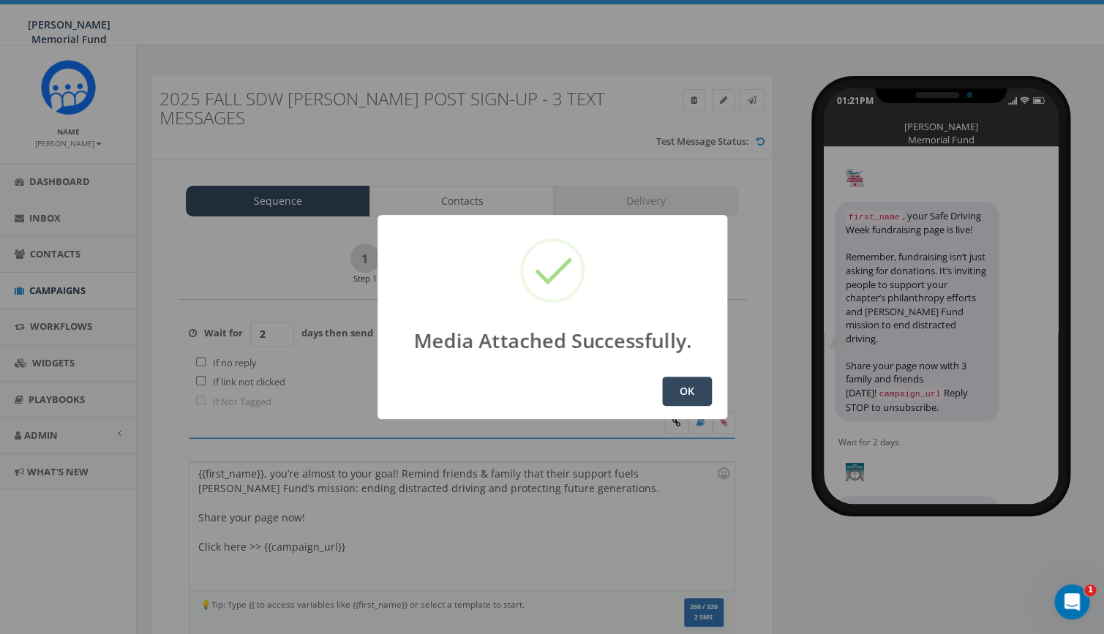
click at [674, 399] on button "OK" at bounding box center [687, 391] width 50 height 29
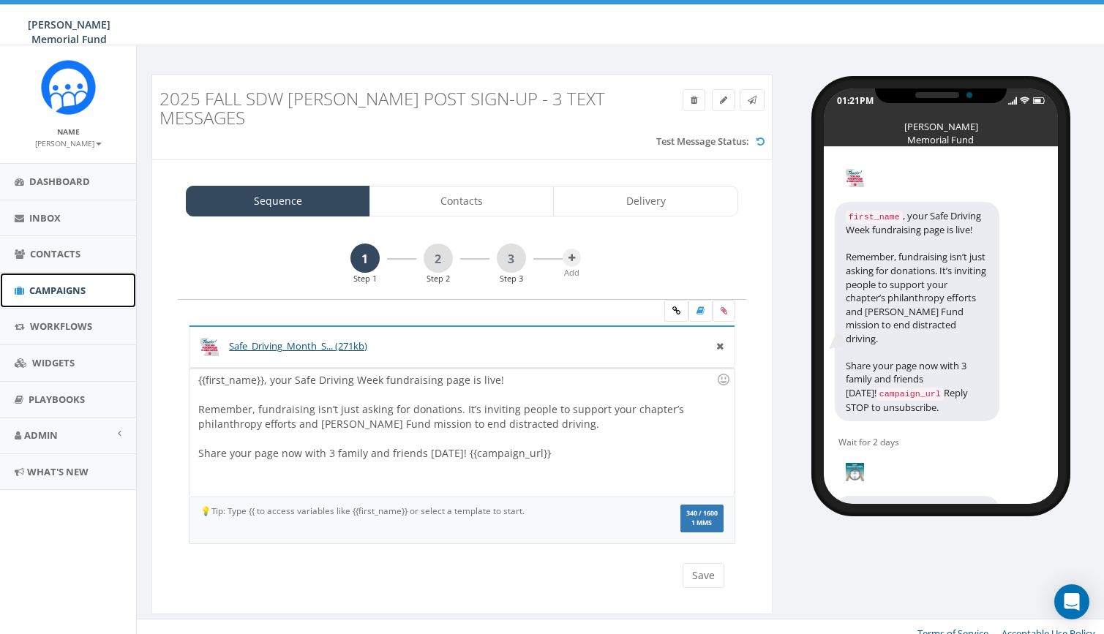
click at [61, 290] on span "Campaigns" at bounding box center [57, 290] width 56 height 13
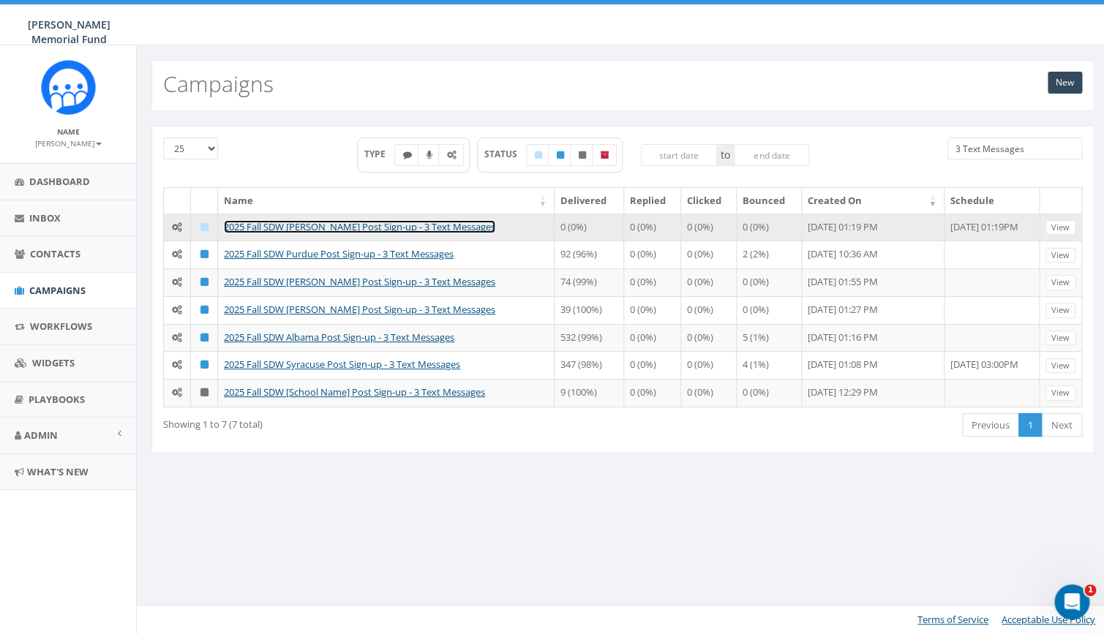
click at [318, 226] on link "2025 Fall SDW [PERSON_NAME] Post Sign-up - 3 Text Messages" at bounding box center [359, 226] width 271 height 13
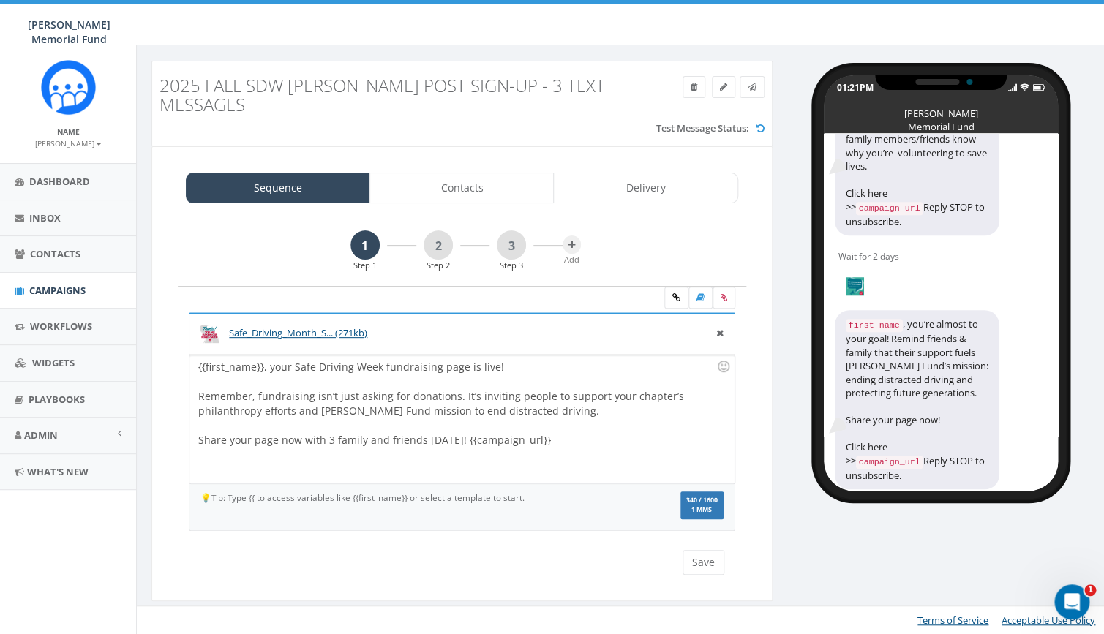
scroll to position [442, 0]
click at [493, 179] on link "Contacts" at bounding box center [461, 188] width 184 height 31
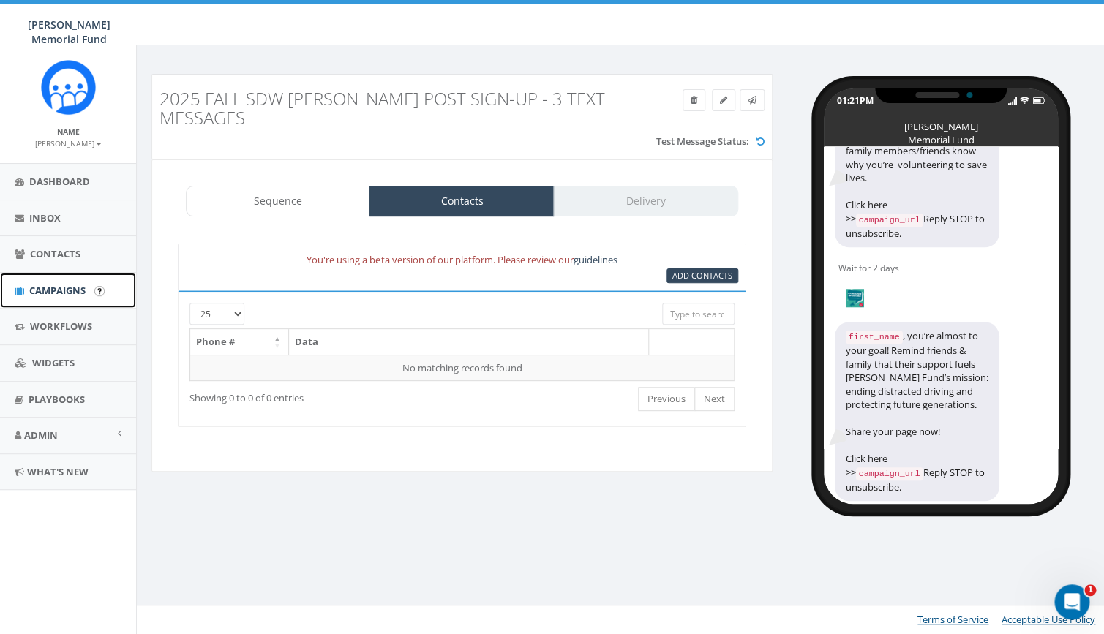
click at [50, 294] on span "Campaigns" at bounding box center [57, 290] width 56 height 13
